Goal: Task Accomplishment & Management: Use online tool/utility

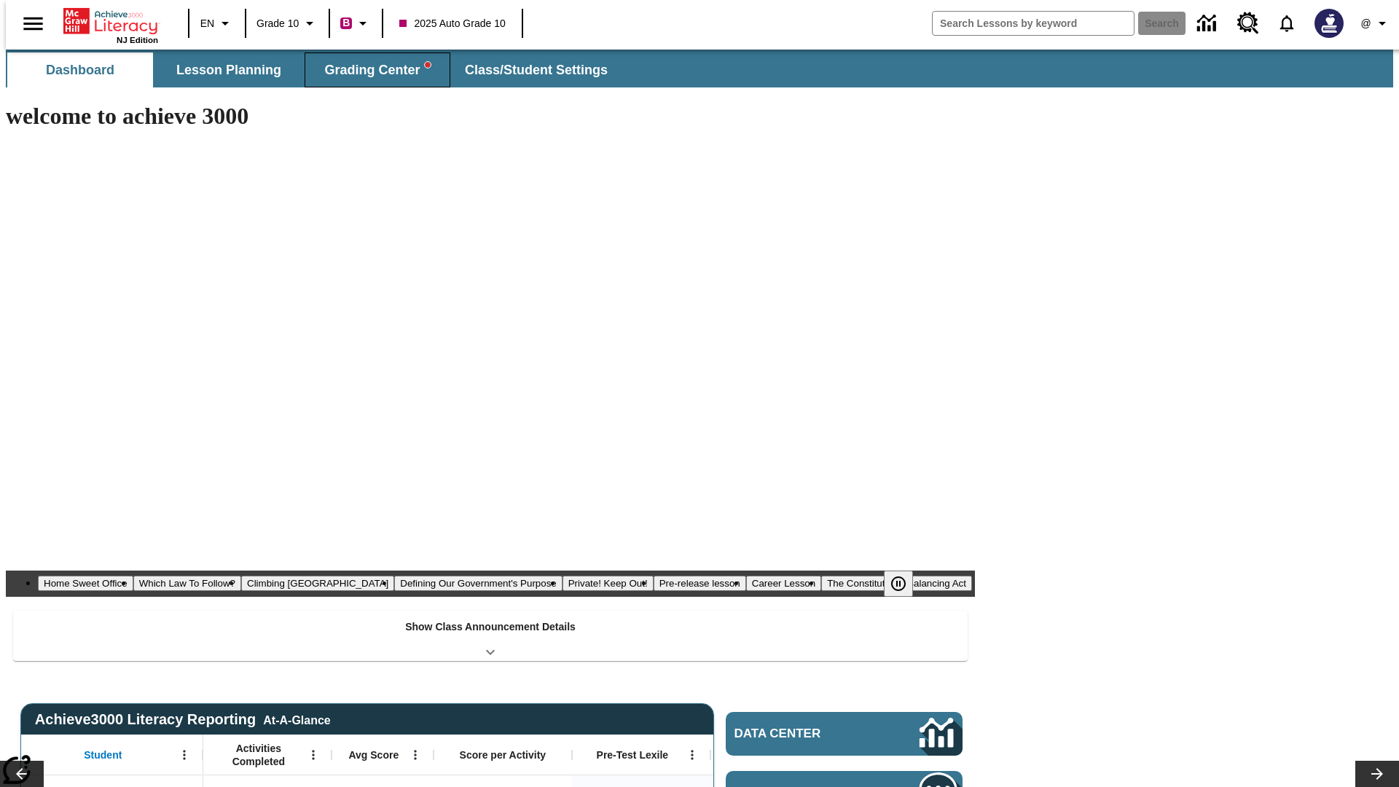
click at [372, 70] on span "Grading Center" at bounding box center [377, 70] width 106 height 17
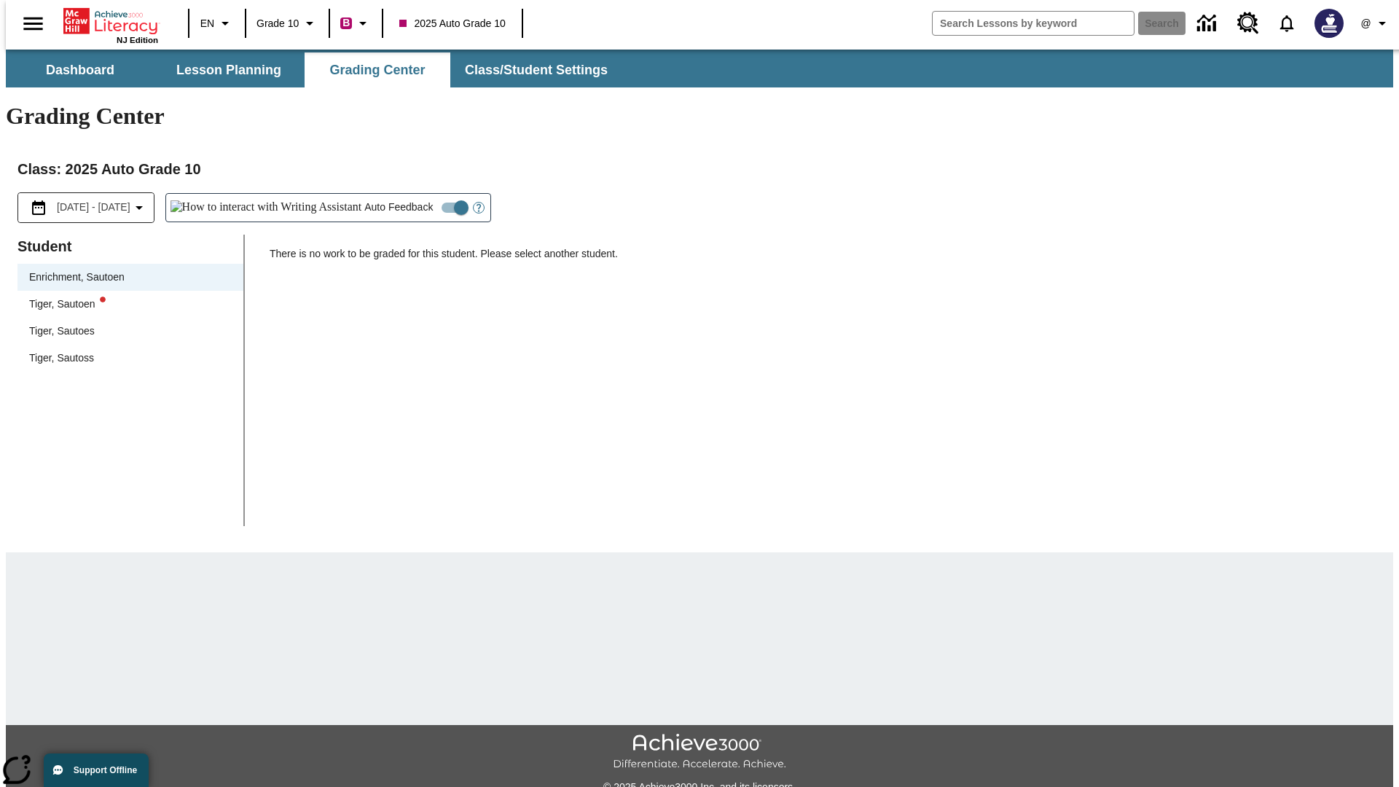
click at [125, 297] on div "Tiger, Sautoen" at bounding box center [130, 304] width 203 height 15
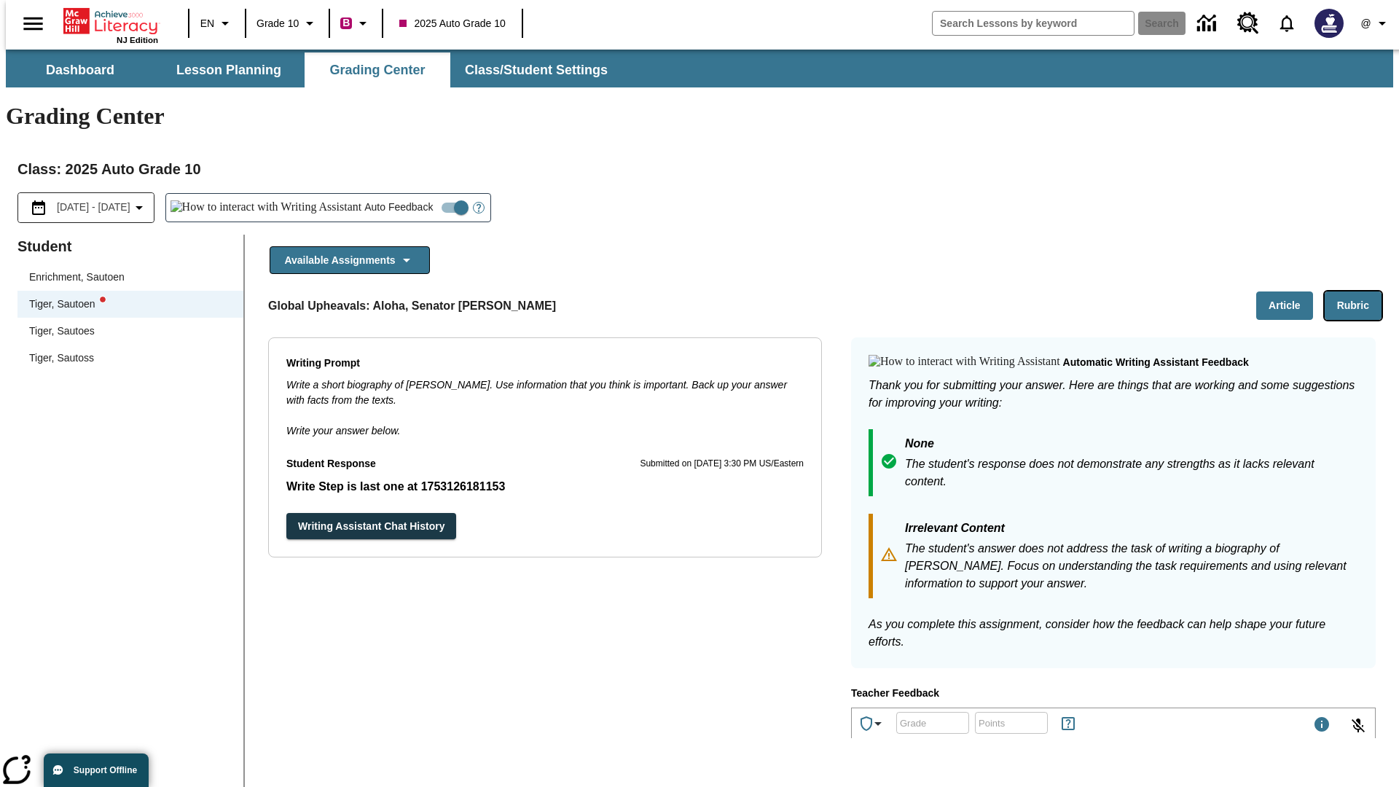
click at [1359, 292] on button "Rubric" at bounding box center [1353, 306] width 57 height 28
click at [1291, 292] on button "Article" at bounding box center [1284, 306] width 57 height 28
click at [216, 23] on icon "Language: EN, Select a language" at bounding box center [224, 23] width 17 height 17
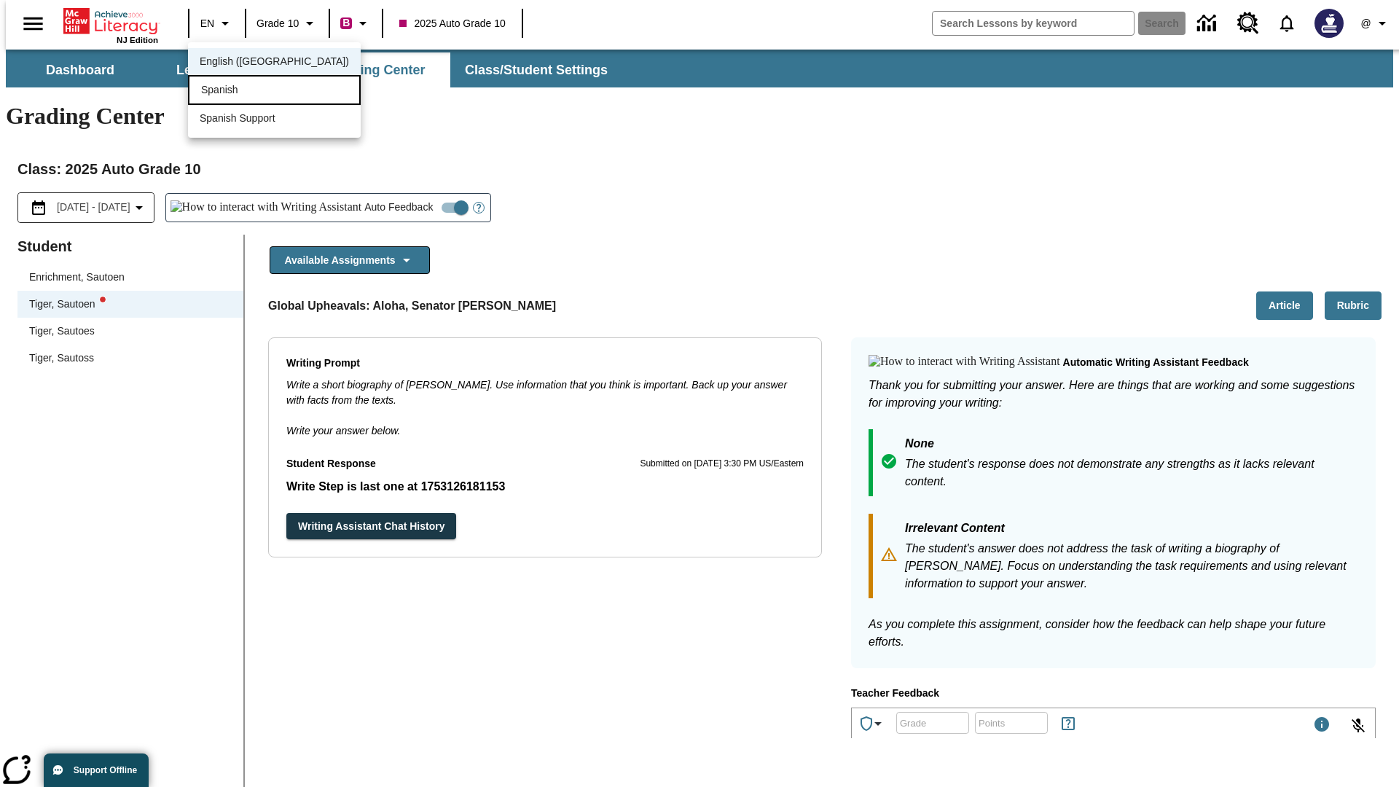
click at [243, 91] on div "Spanish" at bounding box center [274, 90] width 173 height 30
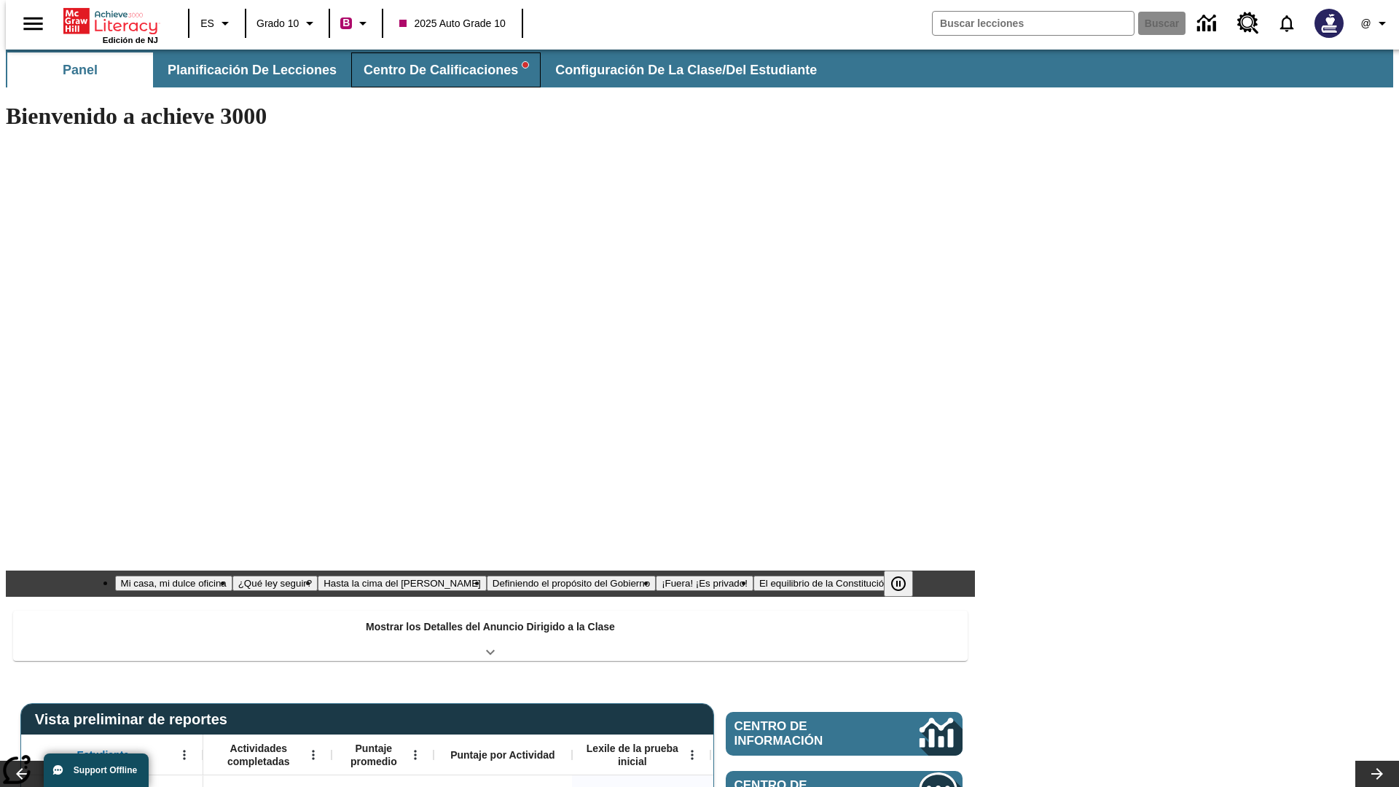
click at [434, 70] on span "Centro de calificaciones" at bounding box center [446, 70] width 165 height 17
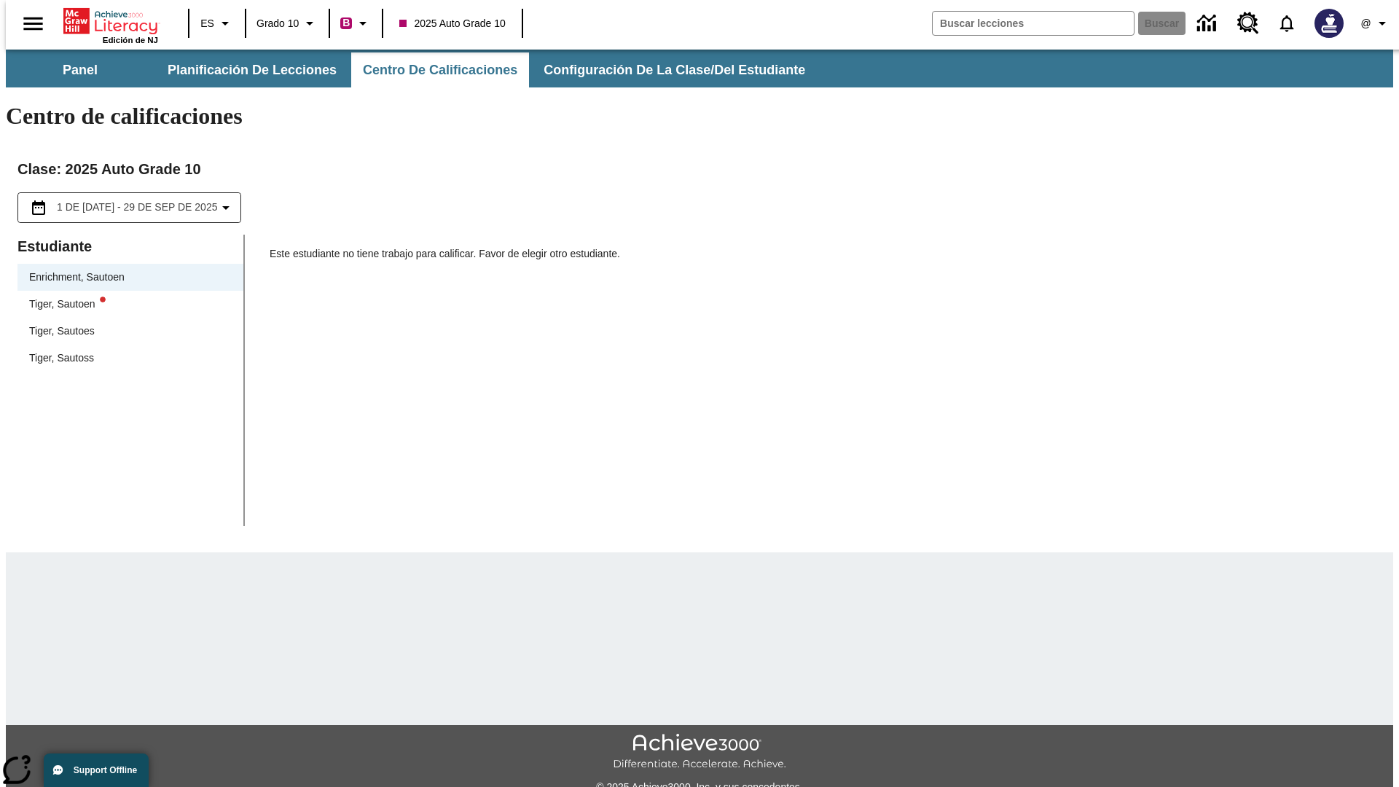
click at [125, 297] on div "Tiger, Sautoen" at bounding box center [130, 304] width 203 height 15
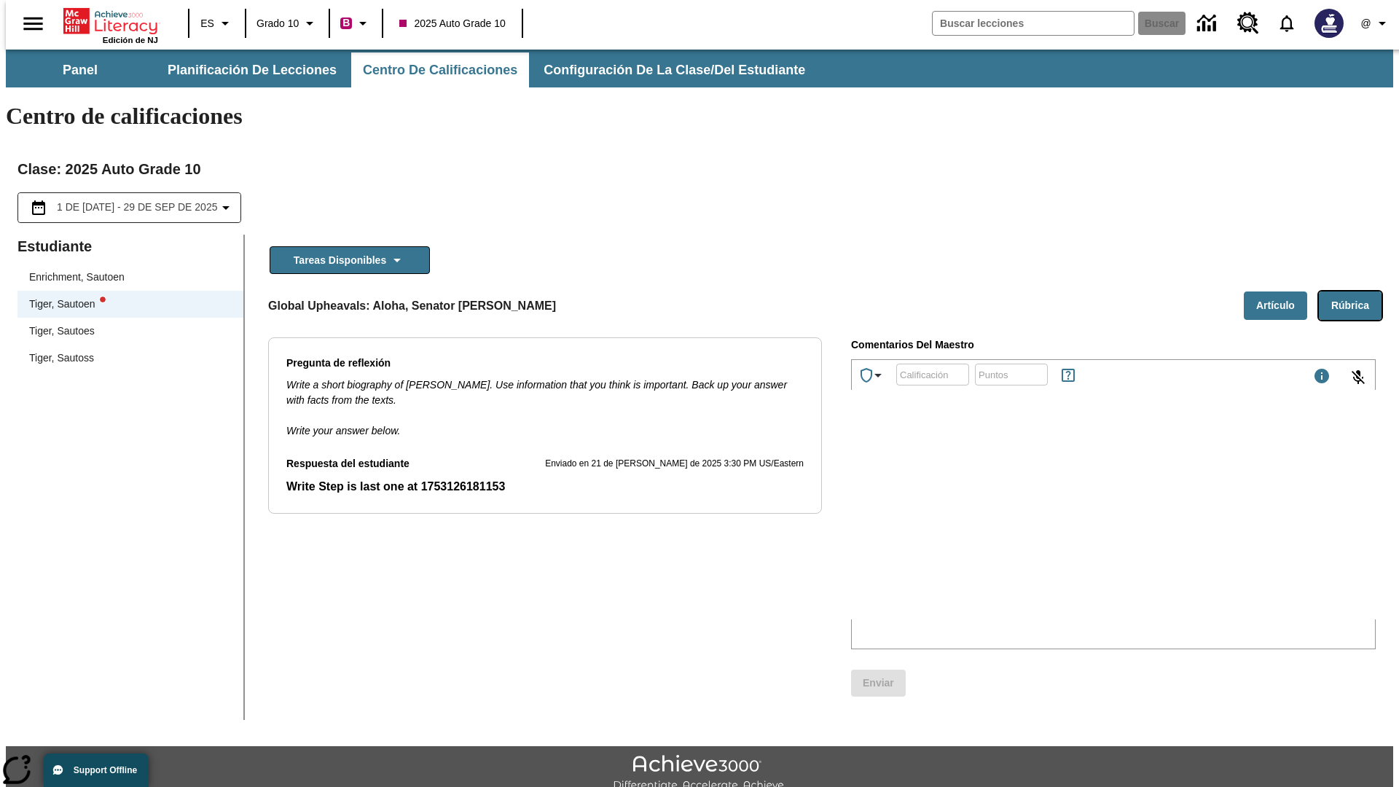
click at [1356, 292] on button "Rúbrica" at bounding box center [1350, 306] width 63 height 28
click at [1281, 292] on button "Artículo" at bounding box center [1275, 306] width 63 height 28
